Goal: Task Accomplishment & Management: Use online tool/utility

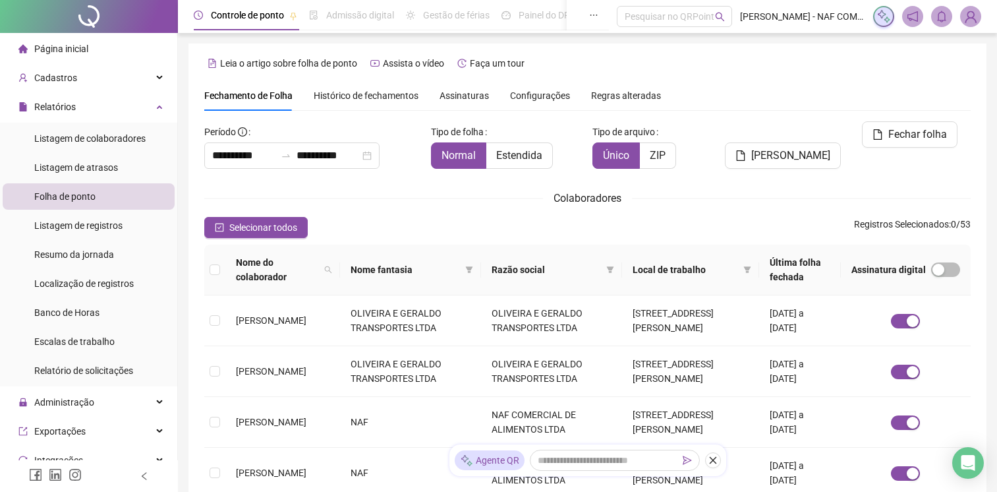
click at [719, 190] on div "Colaboradores" at bounding box center [587, 198] width 767 height 16
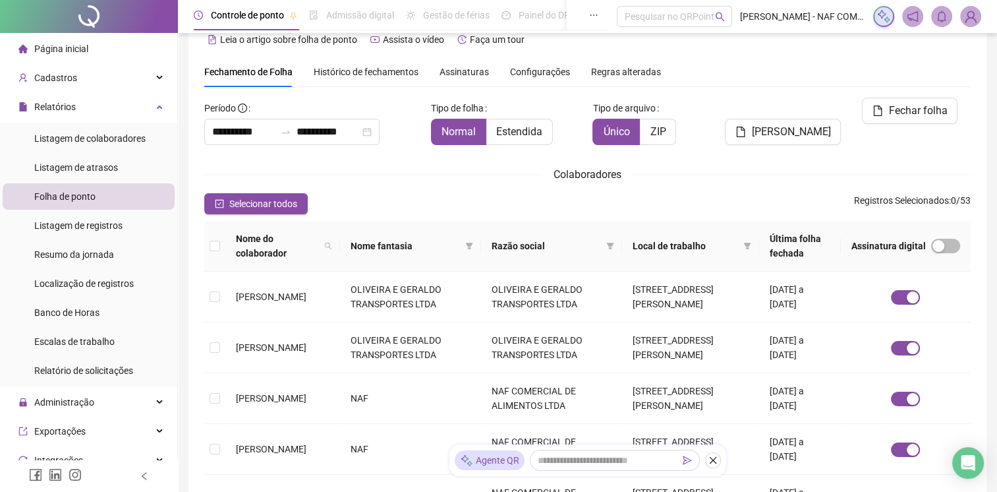
drag, startPoint x: 0, startPoint y: 0, endPoint x: 472, endPoint y: 187, distance: 507.6
click at [472, 187] on div "**********" at bounding box center [587, 460] width 767 height 724
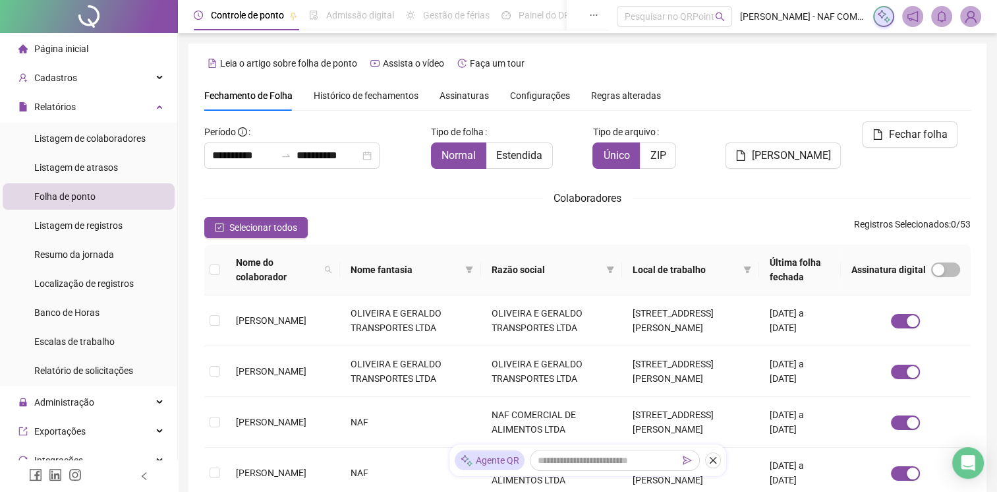
scroll to position [0, 0]
click at [72, 164] on span "Listagem de atrasos" at bounding box center [76, 167] width 84 height 11
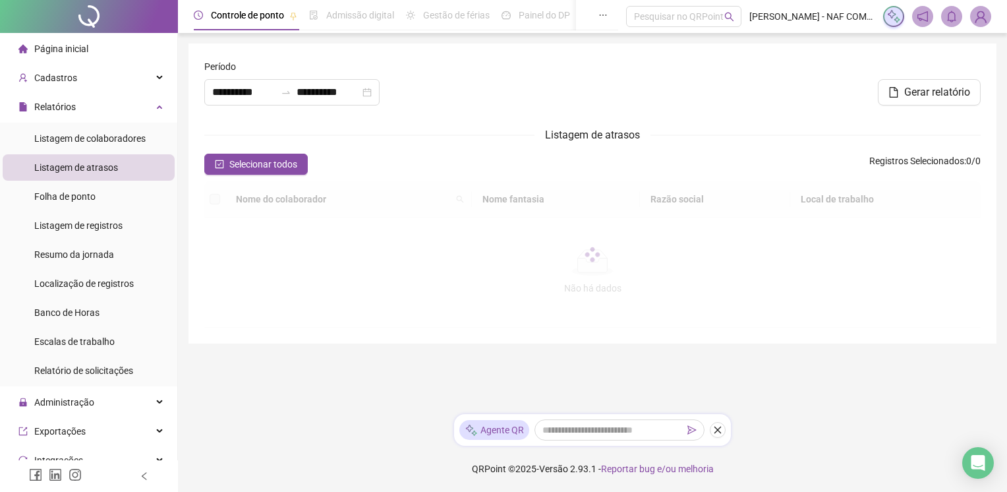
type input "**********"
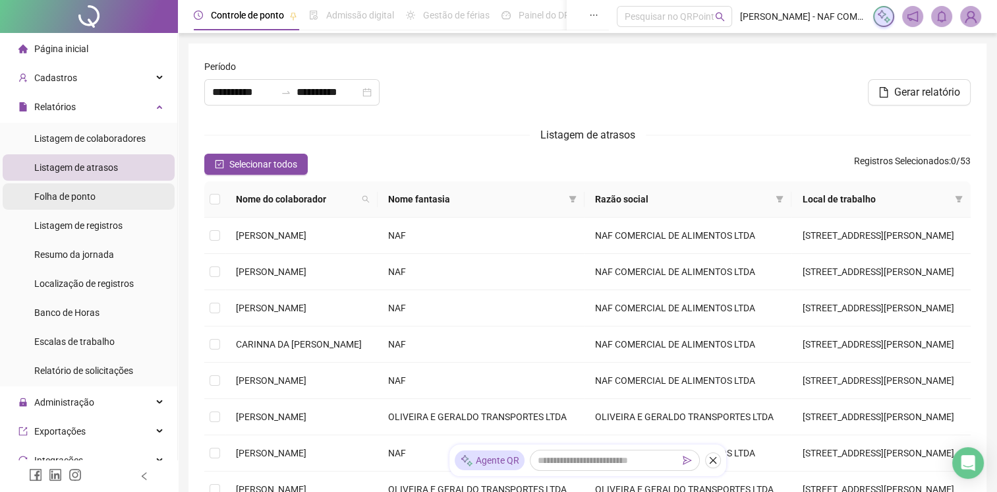
click at [73, 198] on span "Folha de ponto" at bounding box center [64, 196] width 61 height 11
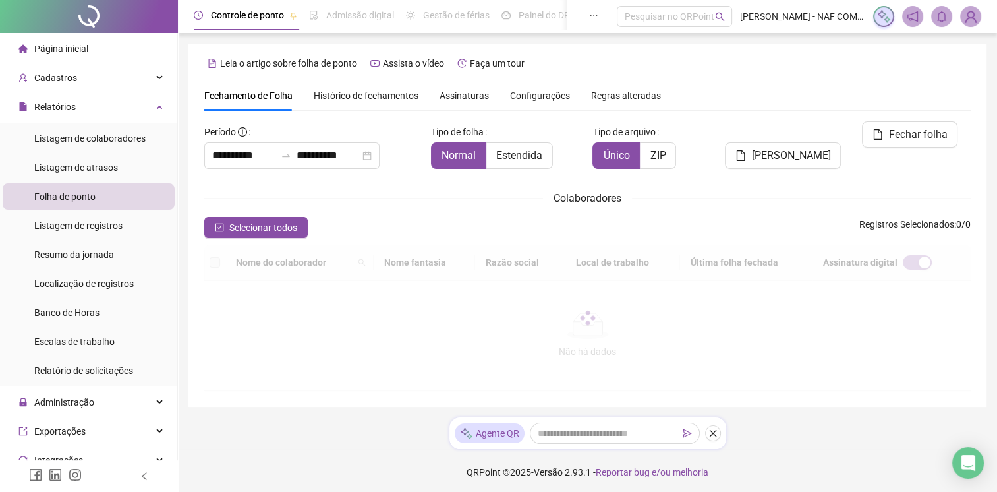
scroll to position [16, 0]
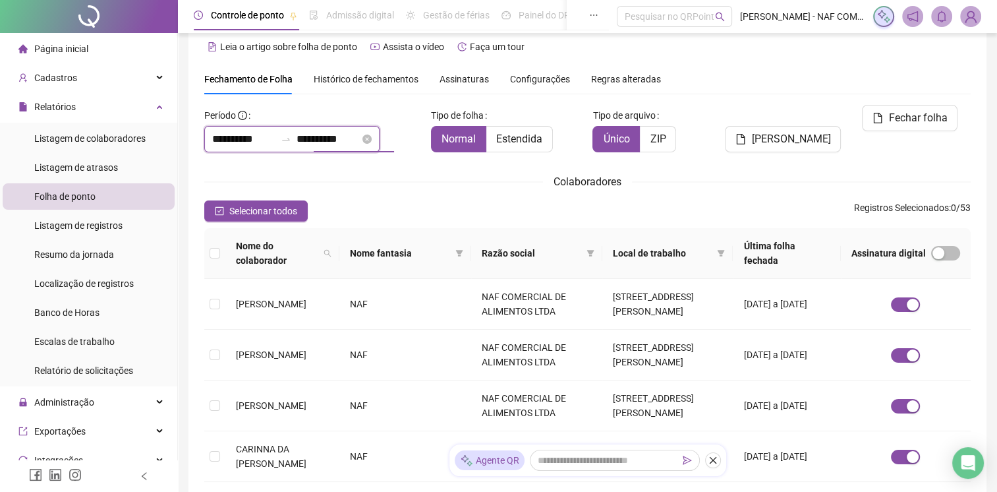
click at [360, 141] on input "**********" at bounding box center [328, 139] width 63 height 16
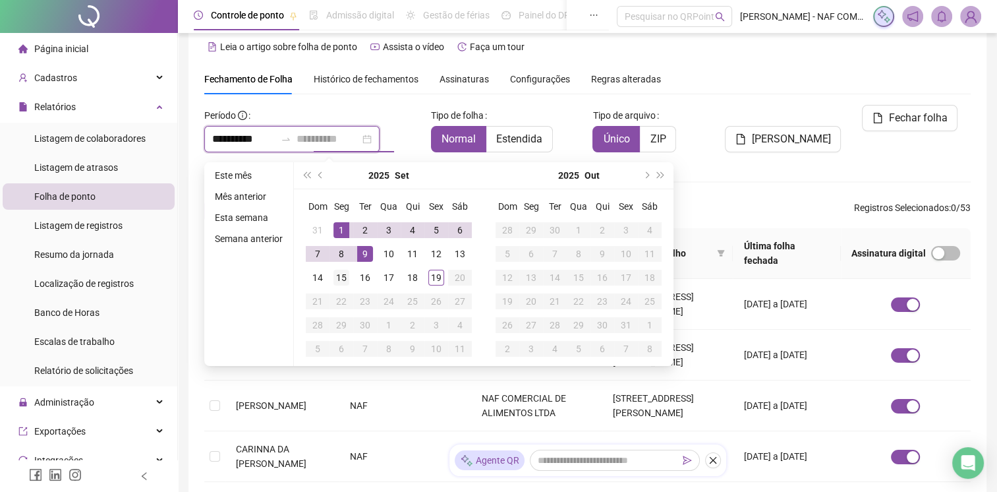
type input "**********"
click at [341, 281] on div "15" at bounding box center [342, 278] width 16 height 16
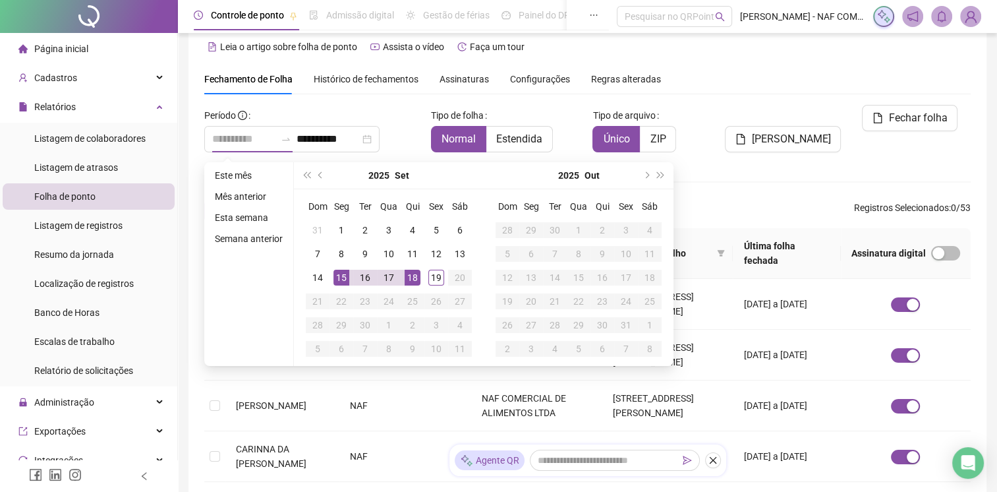
click at [417, 277] on div "18" at bounding box center [413, 278] width 16 height 16
type input "**********"
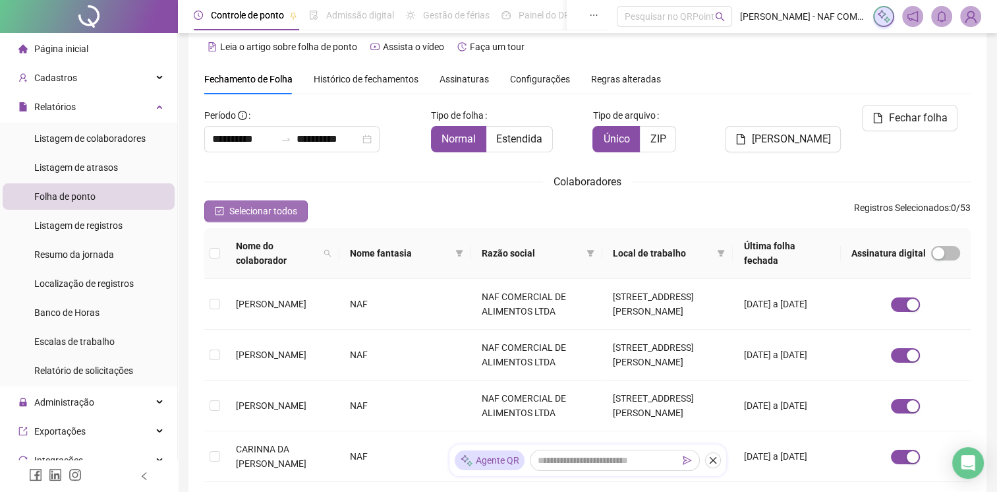
click at [264, 214] on span "Selecionar todos" at bounding box center [263, 211] width 68 height 15
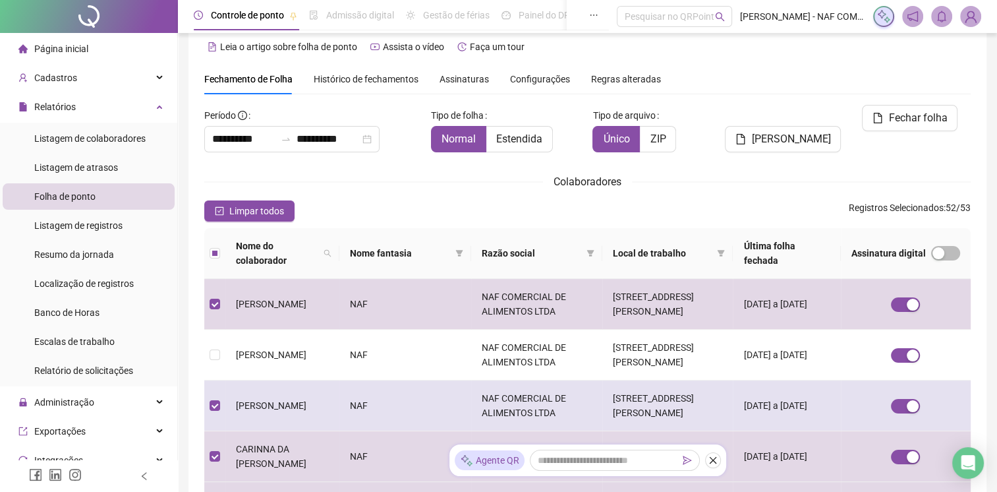
click at [220, 390] on td at bounding box center [214, 405] width 21 height 51
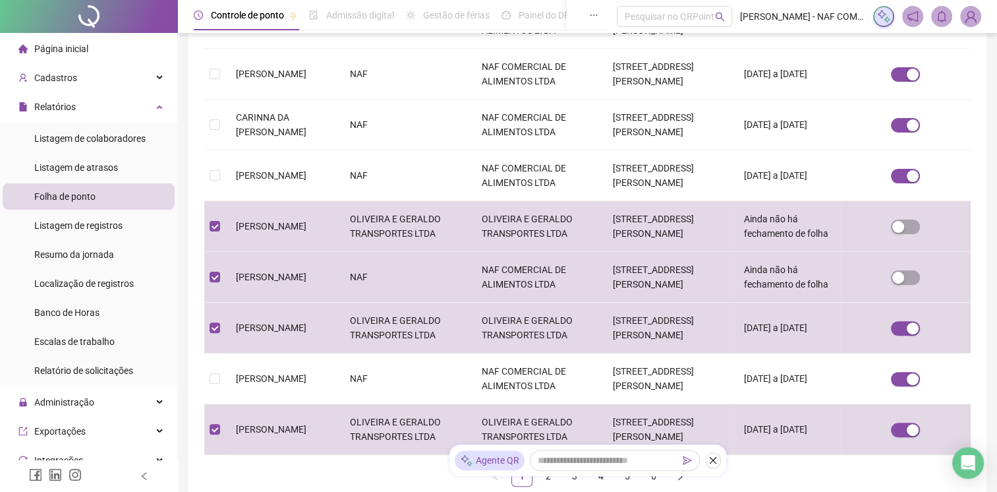
scroll to position [412, 0]
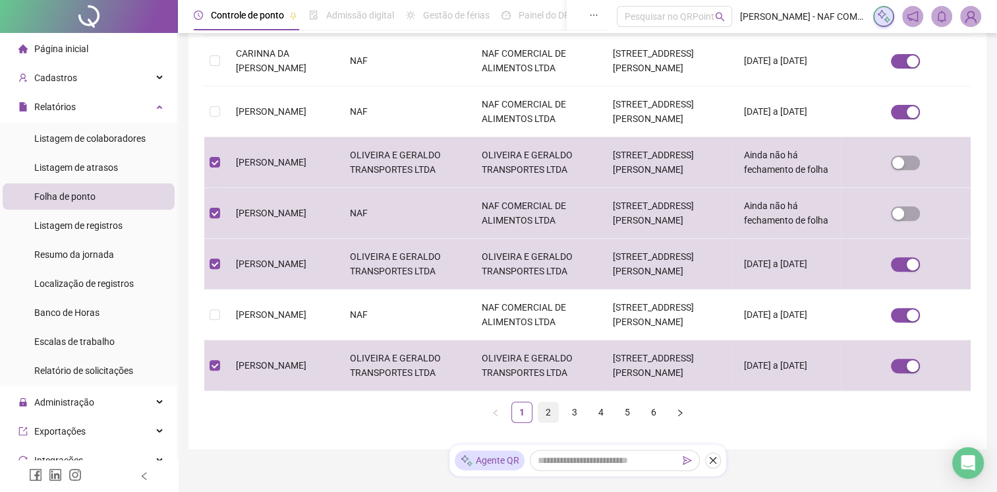
click at [551, 402] on link "2" at bounding box center [549, 412] width 20 height 20
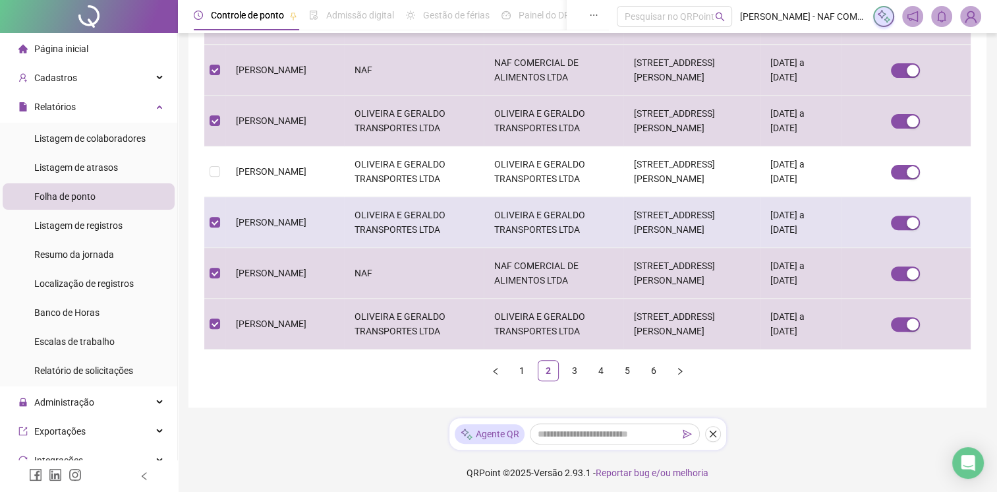
scroll to position [456, 0]
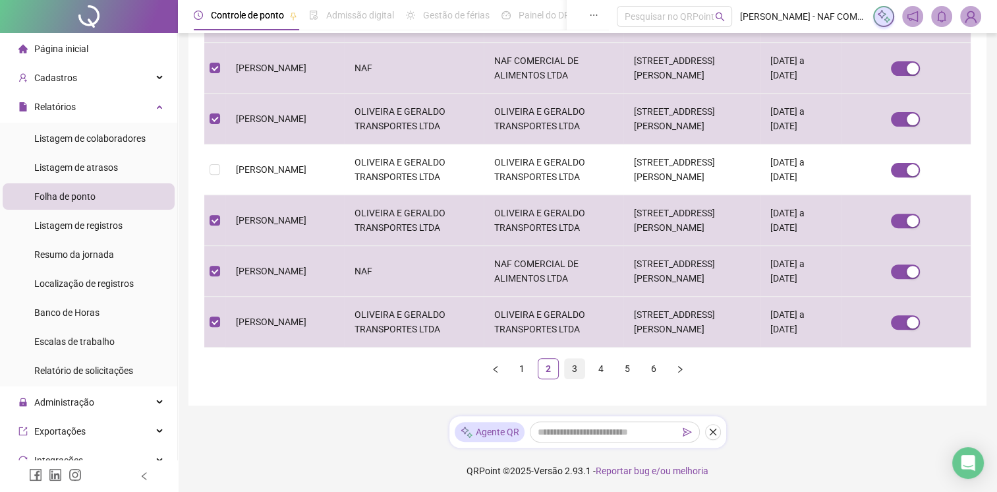
click at [572, 365] on link "3" at bounding box center [575, 369] width 20 height 20
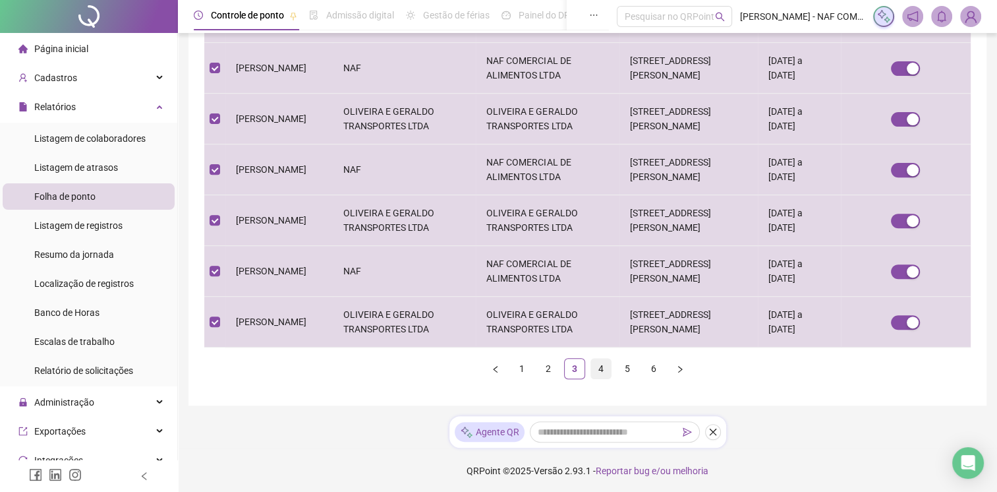
click at [601, 368] on link "4" at bounding box center [601, 369] width 20 height 20
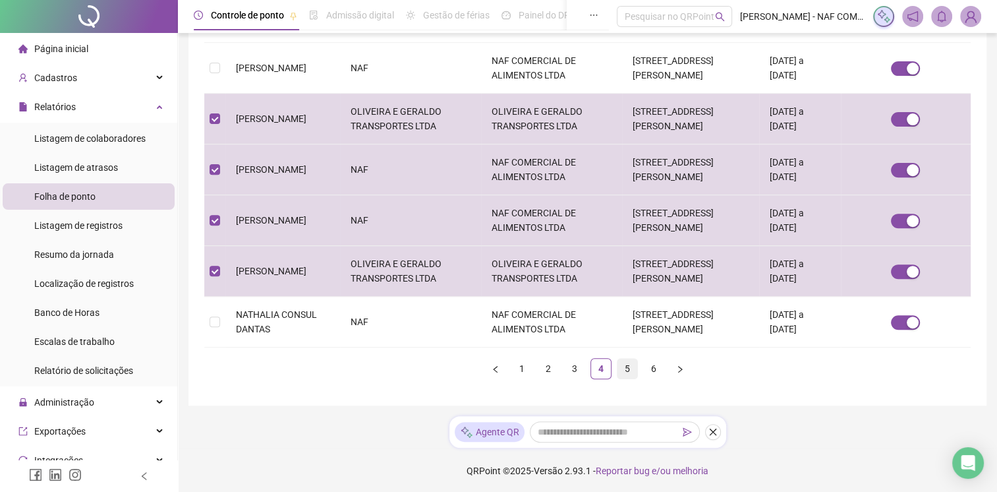
click at [622, 365] on link "5" at bounding box center [628, 369] width 20 height 20
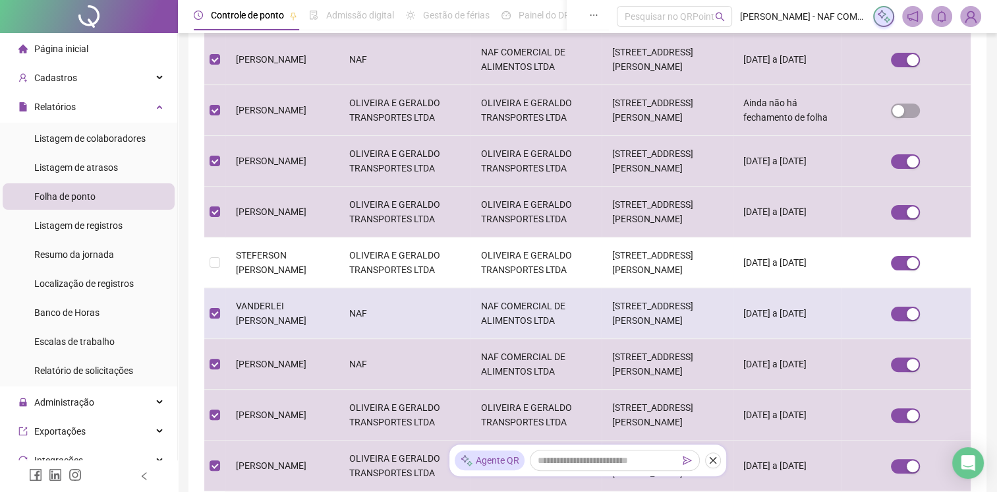
scroll to position [412, 0]
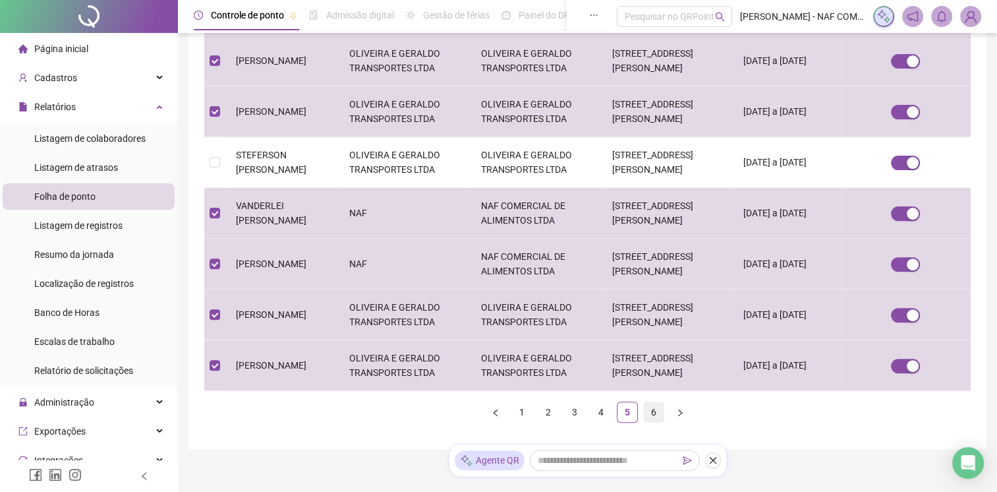
click at [654, 402] on link "6" at bounding box center [654, 412] width 20 height 20
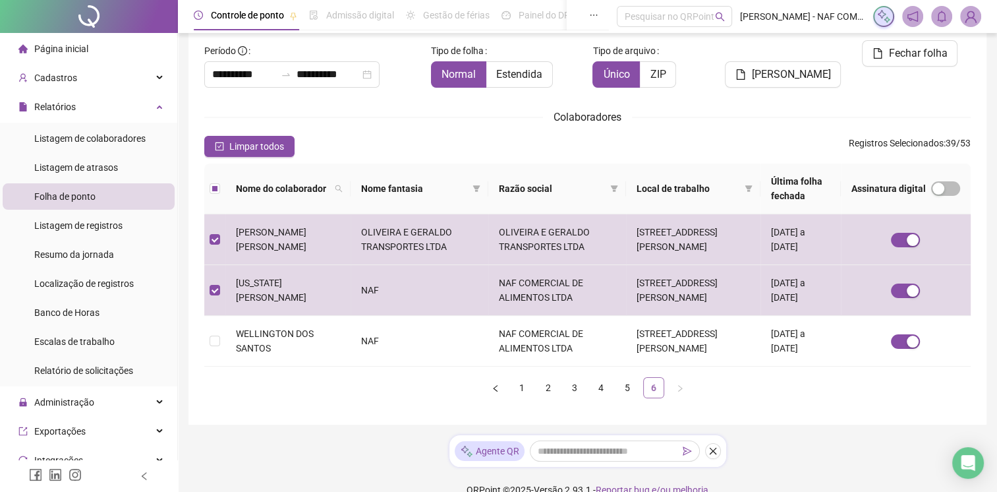
scroll to position [0, 0]
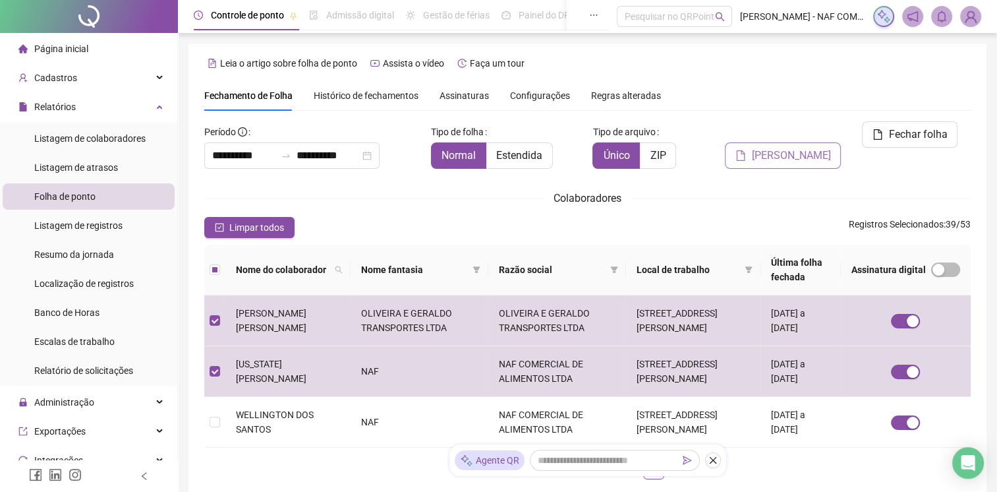
click at [813, 148] on span "[PERSON_NAME]" at bounding box center [791, 156] width 79 height 16
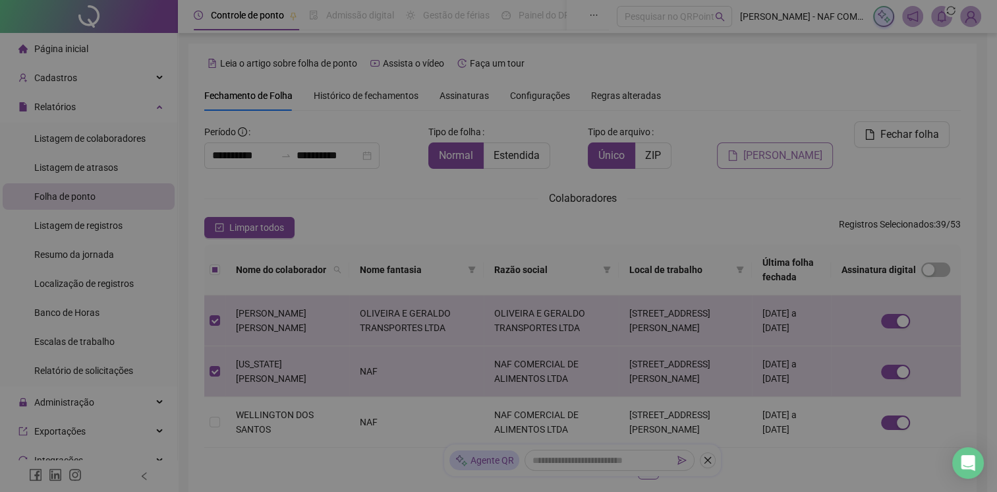
scroll to position [24, 0]
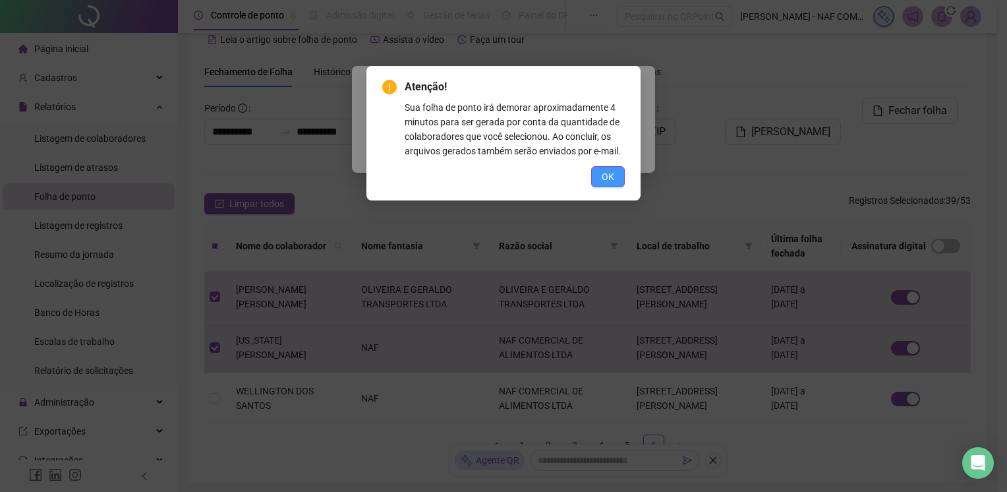
click at [613, 171] on span "OK" at bounding box center [608, 176] width 13 height 15
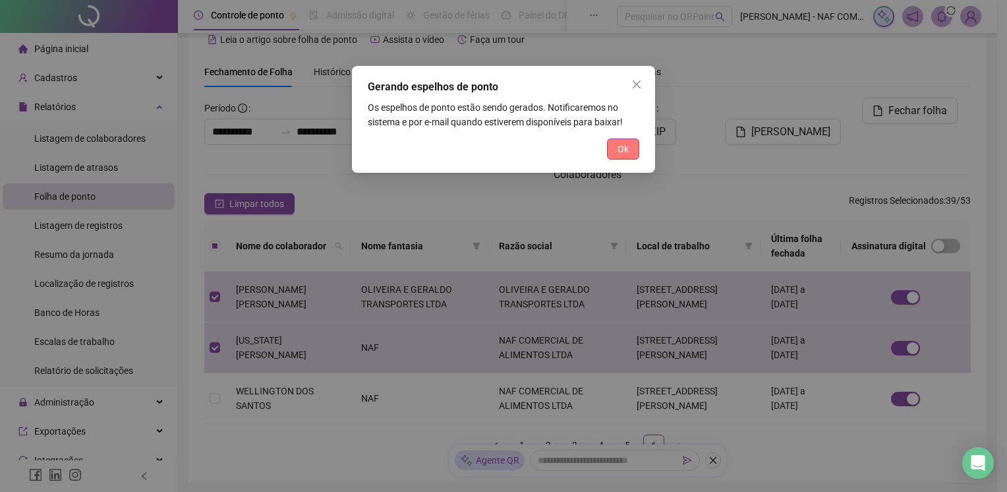
click at [623, 149] on span "Ok" at bounding box center [623, 149] width 11 height 15
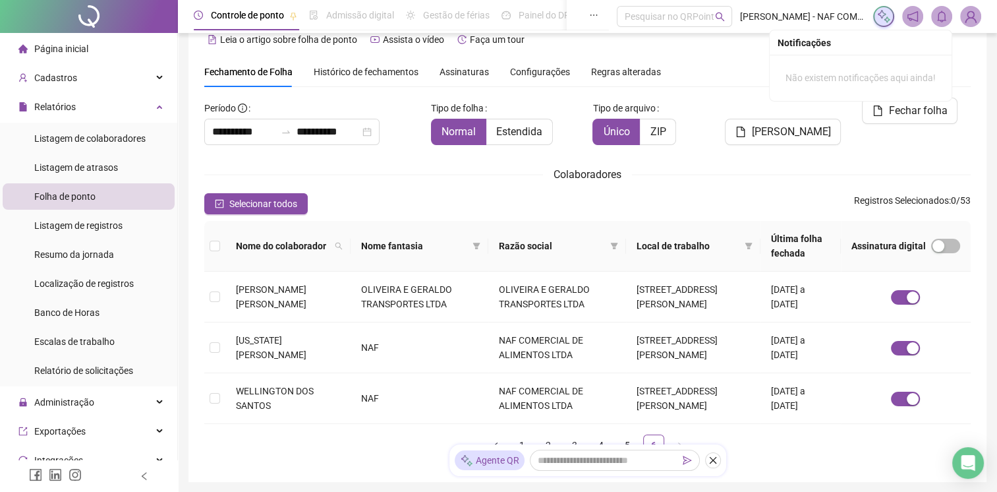
click at [939, 11] on icon "bell" at bounding box center [942, 17] width 12 height 12
click at [222, 205] on icon "check-square" at bounding box center [219, 203] width 9 height 9
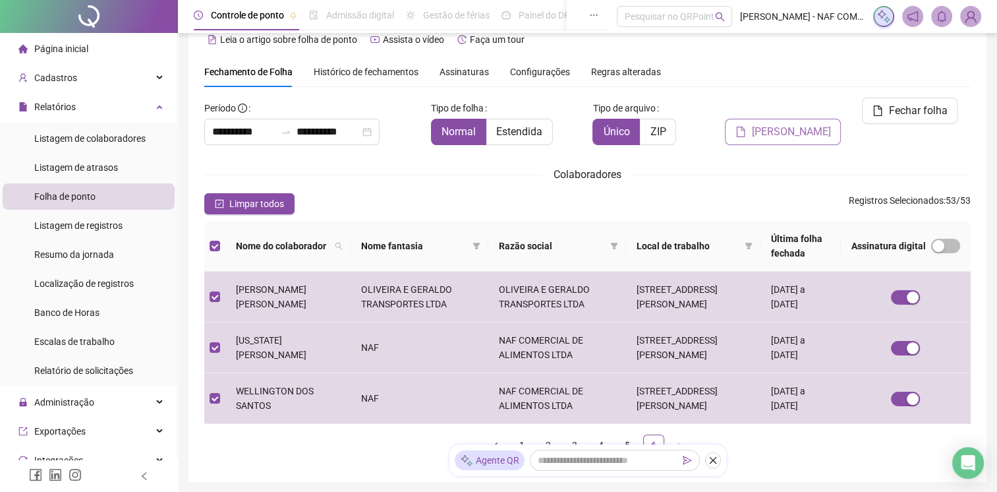
click at [813, 124] on span "[PERSON_NAME]" at bounding box center [791, 132] width 79 height 16
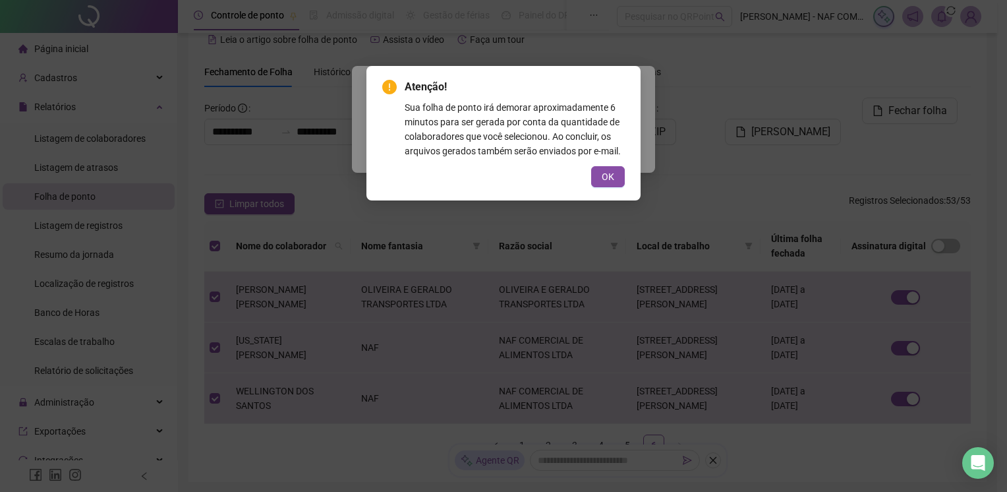
click at [744, 173] on div "Atenção! Sua folha de ponto irá demorar aproximadamente 6 minutos para ser gera…" at bounding box center [503, 246] width 1007 height 492
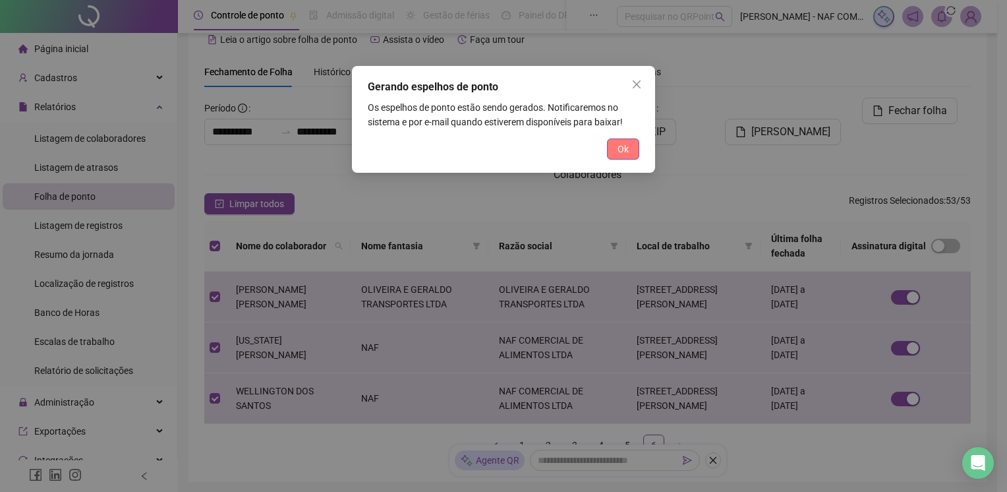
click at [629, 154] on button "Ok" at bounding box center [623, 148] width 32 height 21
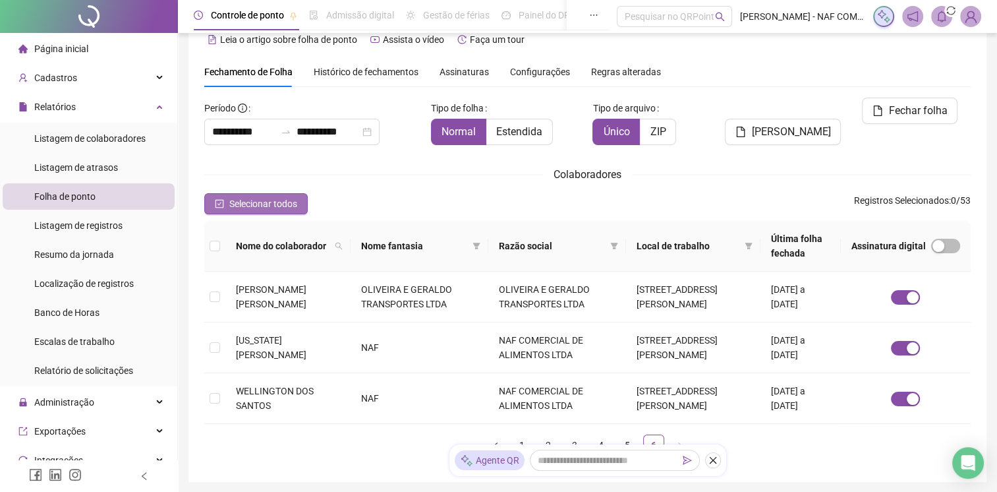
click at [251, 204] on span "Selecionar todos" at bounding box center [263, 203] width 68 height 15
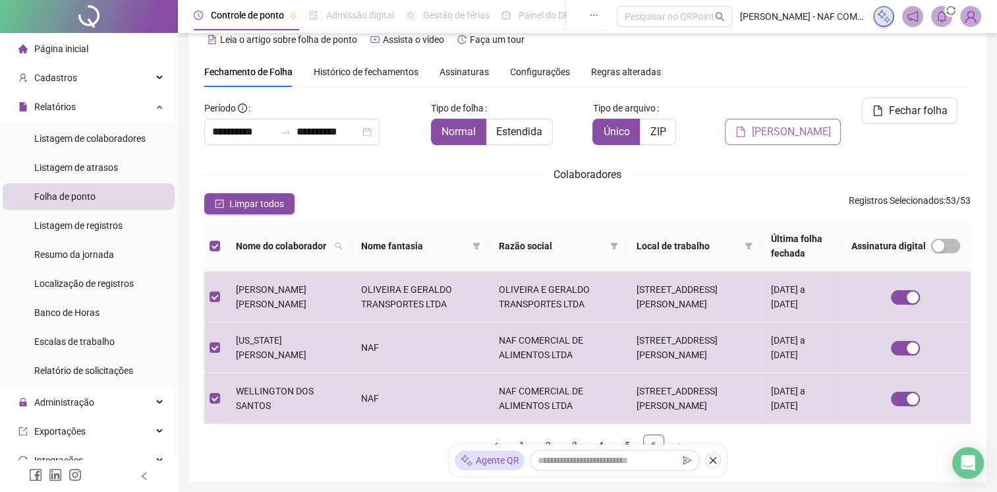
click at [792, 124] on span "[PERSON_NAME]" at bounding box center [791, 132] width 79 height 16
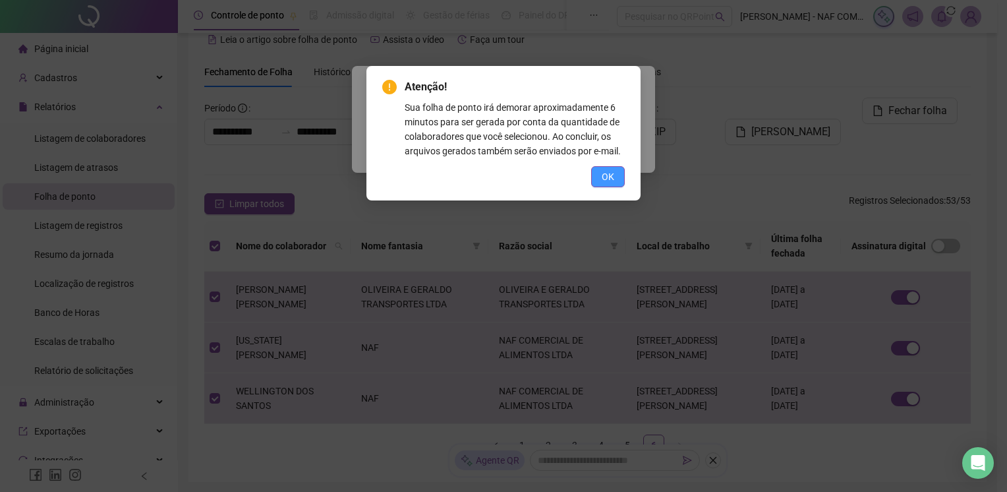
click at [608, 178] on span "OK" at bounding box center [608, 176] width 13 height 15
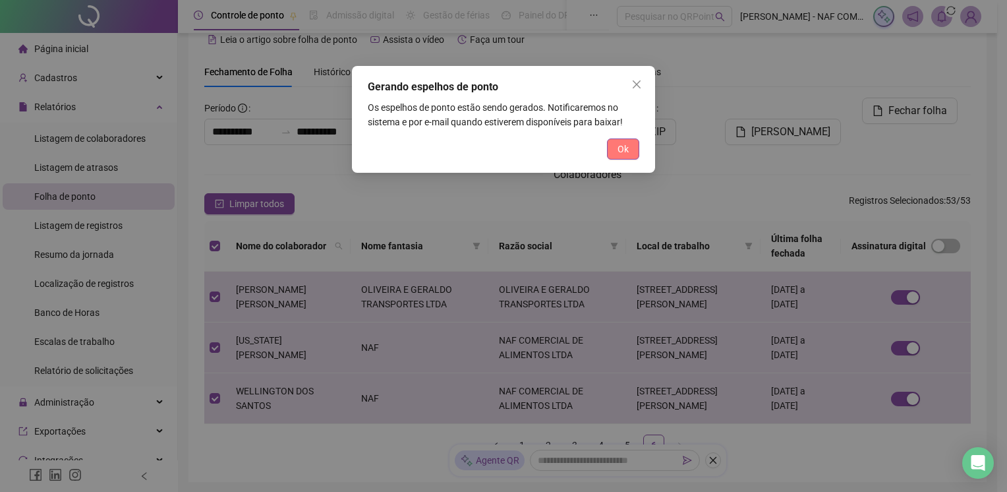
click at [625, 149] on span "Ok" at bounding box center [623, 149] width 11 height 15
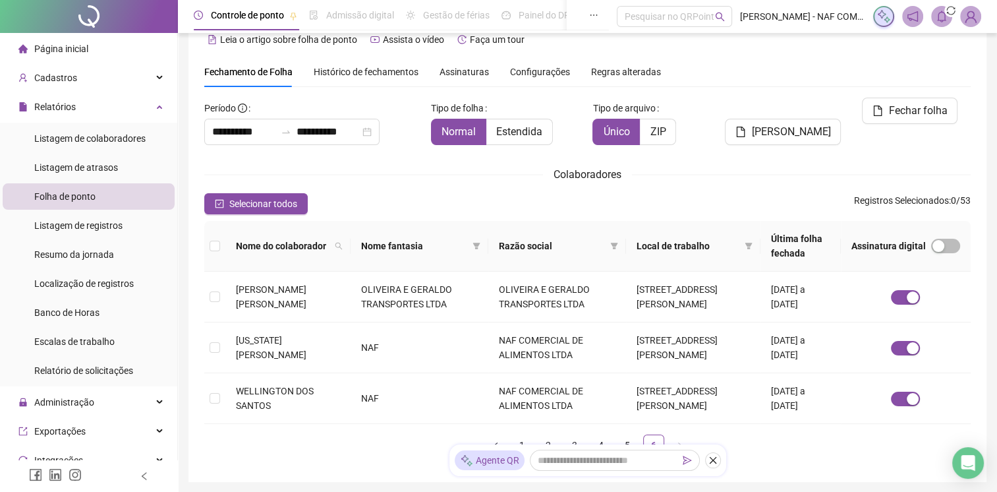
drag, startPoint x: 628, startPoint y: 131, endPoint x: 711, endPoint y: 83, distance: 96.0
click at [711, 83] on div "Fechamento de Folha Histórico de fechamentos Assinaturas Configurações Regras a…" at bounding box center [587, 72] width 767 height 30
click at [941, 18] on icon "bell" at bounding box center [942, 17] width 12 height 12
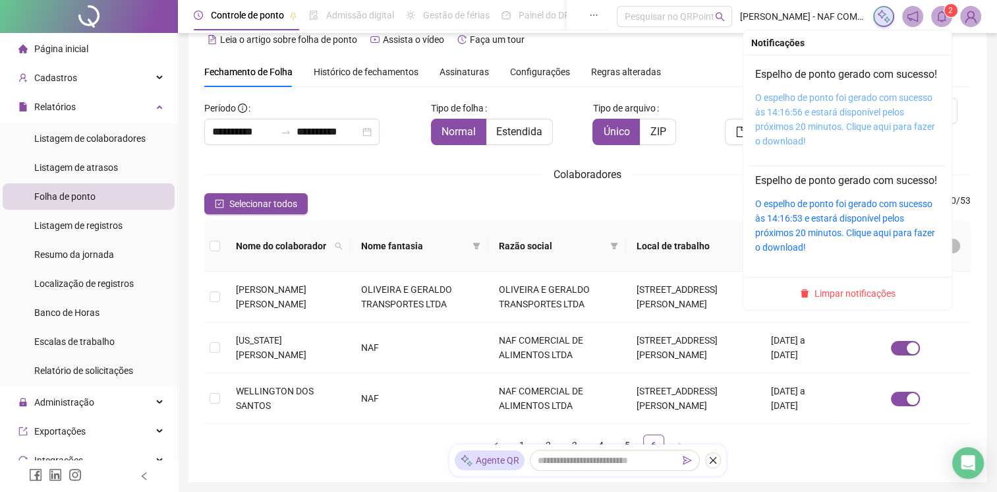
click at [817, 142] on link "O espelho de ponto foi gerado com sucesso às 14:16:56 e estará disponível pelos…" at bounding box center [845, 119] width 180 height 54
